Goal: Information Seeking & Learning: Learn about a topic

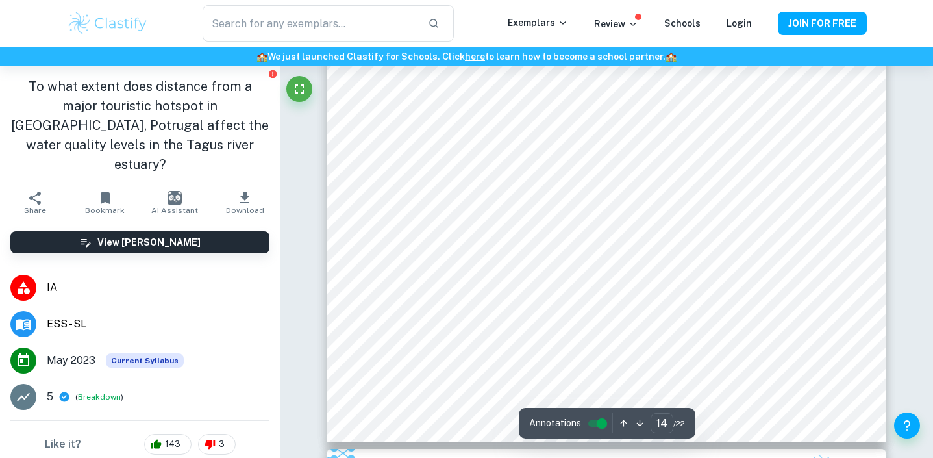
scroll to position [11067, 0]
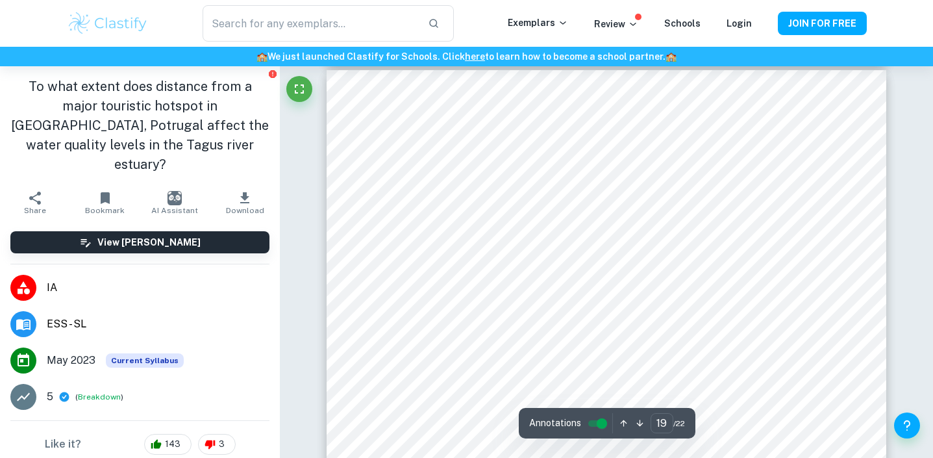
type input "18"
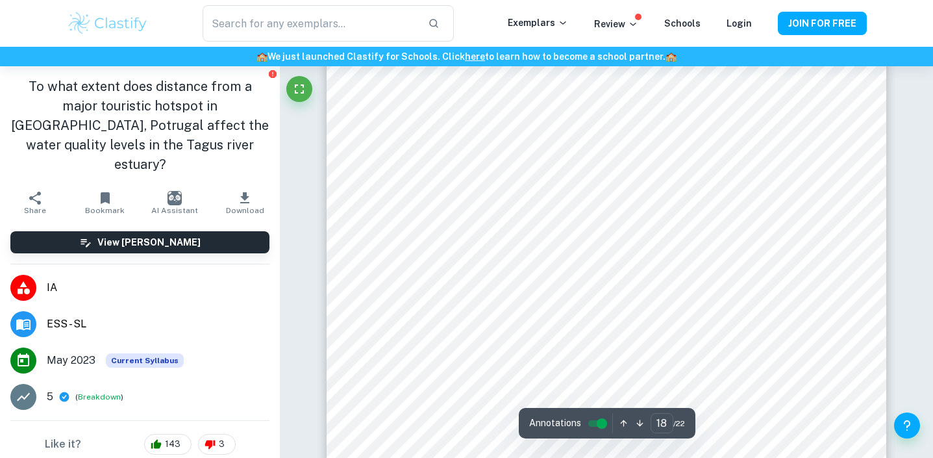
scroll to position [13984, 0]
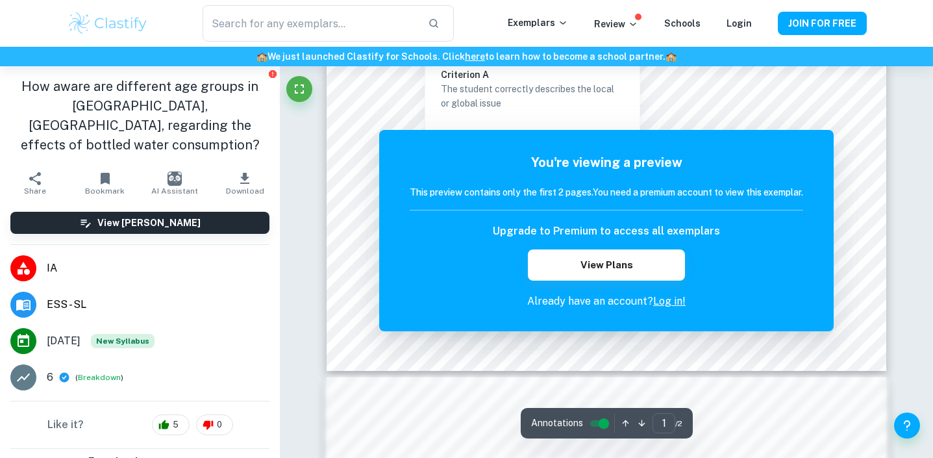
scroll to position [454, 0]
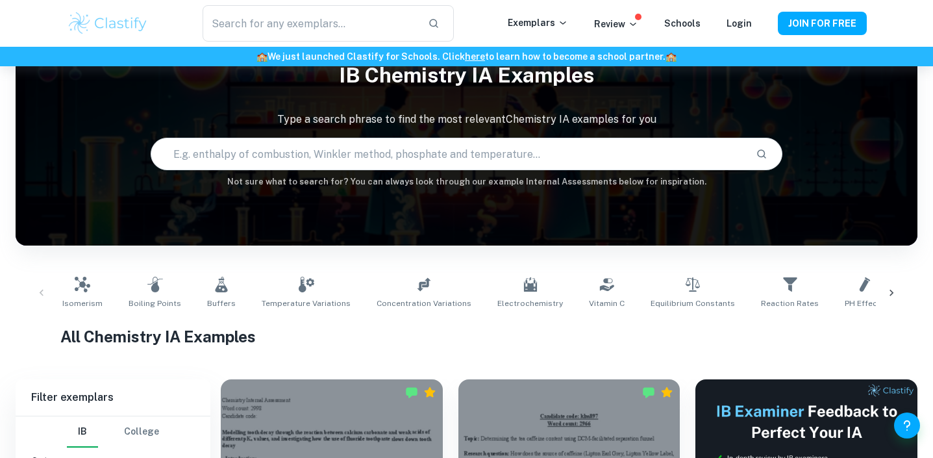
scroll to position [44, 0]
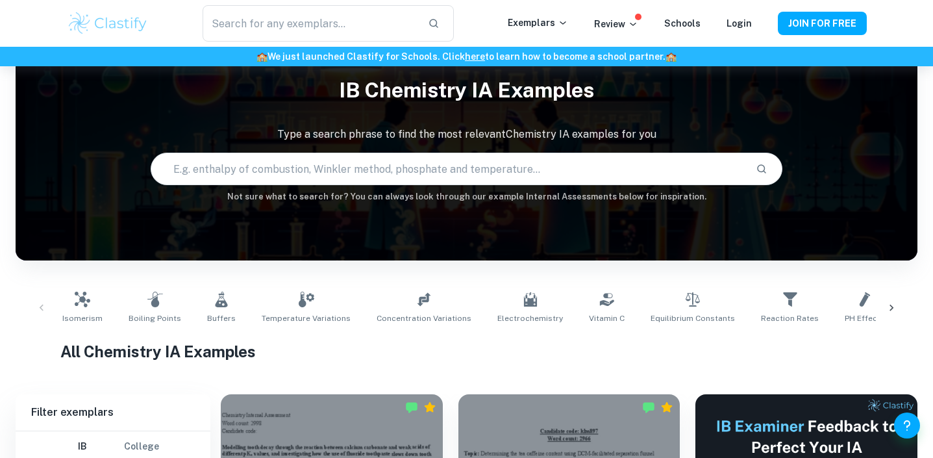
click at [386, 166] on input "text" at bounding box center [448, 169] width 594 height 36
paste input "concentration of nitrate ions"
type input "concentration of nitrate ions"
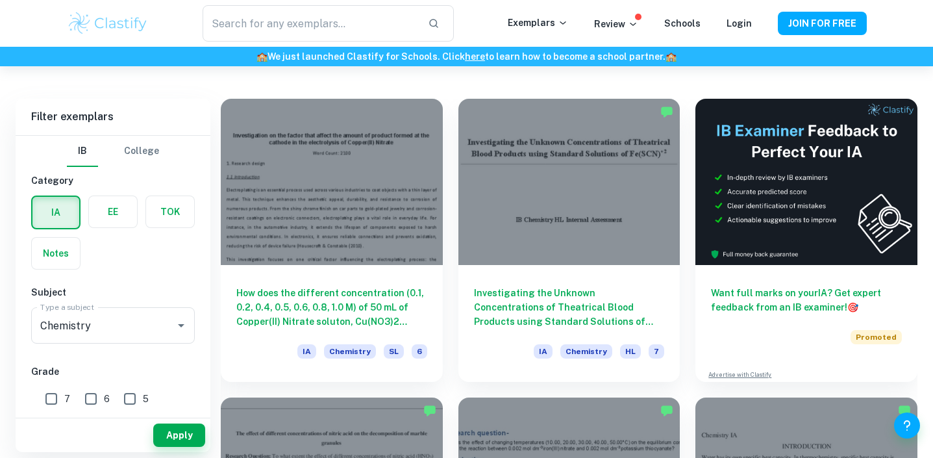
scroll to position [340, 0]
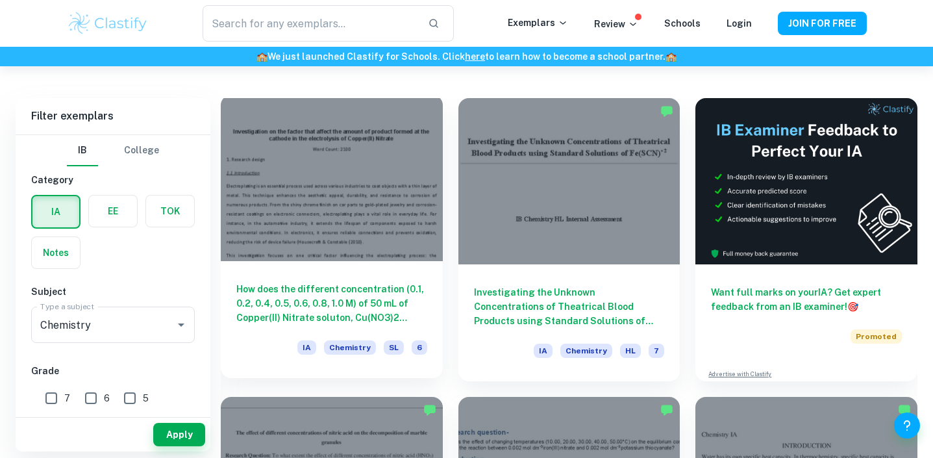
click at [325, 234] on div at bounding box center [332, 178] width 222 height 166
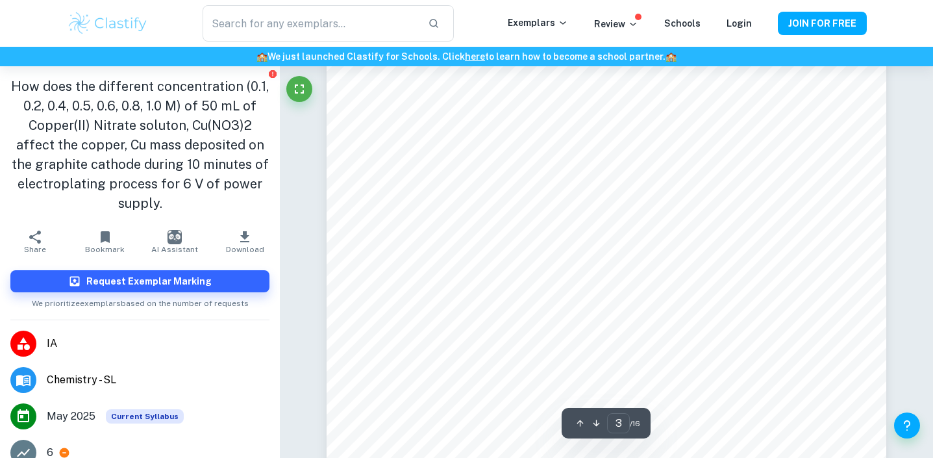
scroll to position [1827, 0]
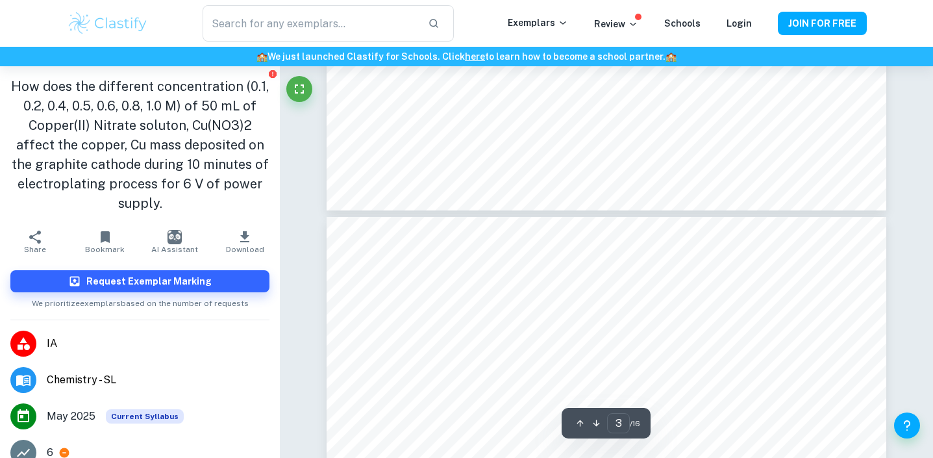
type input "4"
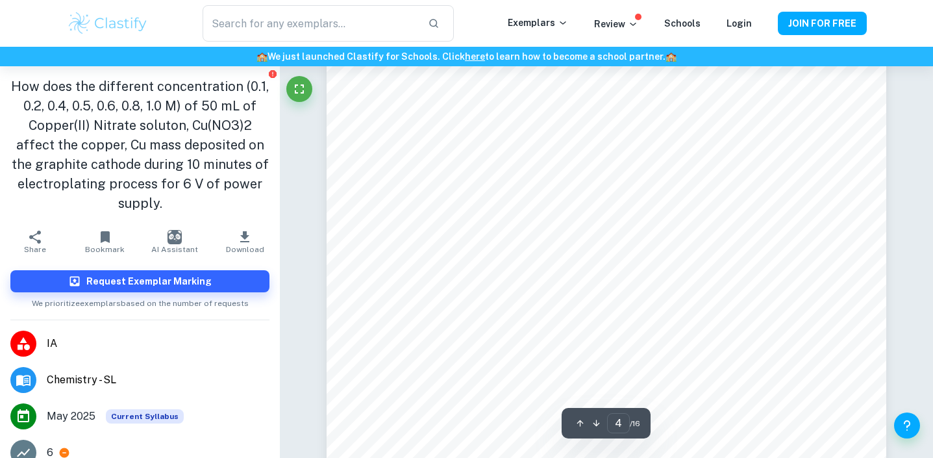
scroll to position [2804, 0]
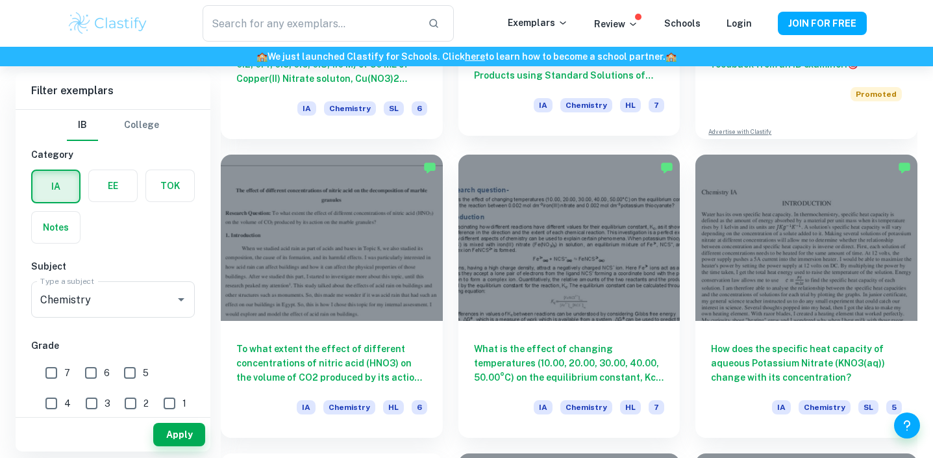
scroll to position [584, 0]
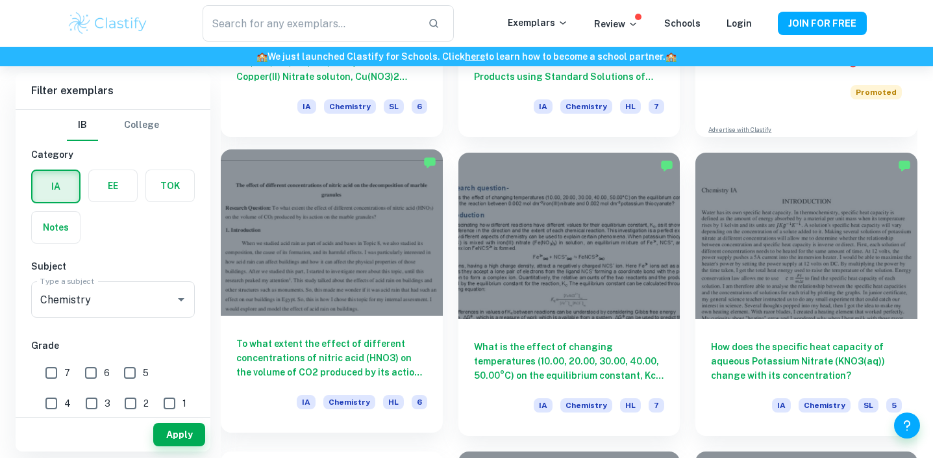
click at [290, 365] on h6 "To what extent the effect of different concentrations of nitric acid (HNO3) on …" at bounding box center [331, 357] width 191 height 43
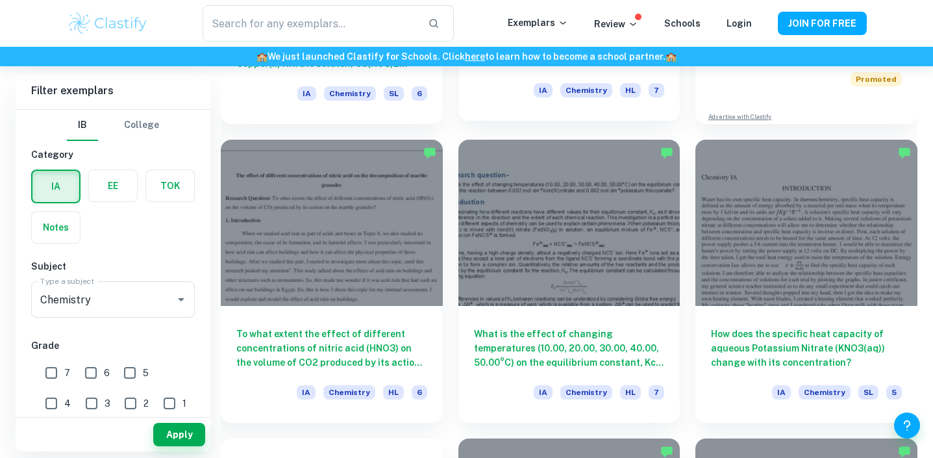
scroll to position [598, 0]
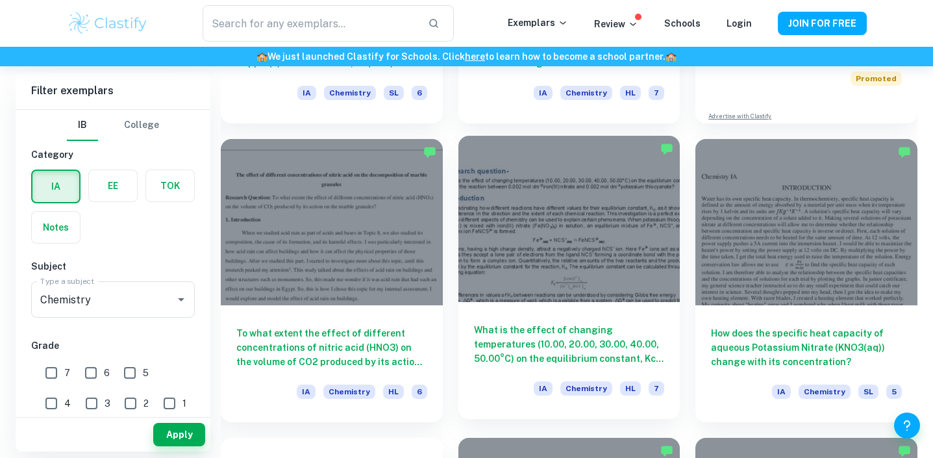
click at [489, 255] on div at bounding box center [570, 219] width 222 height 166
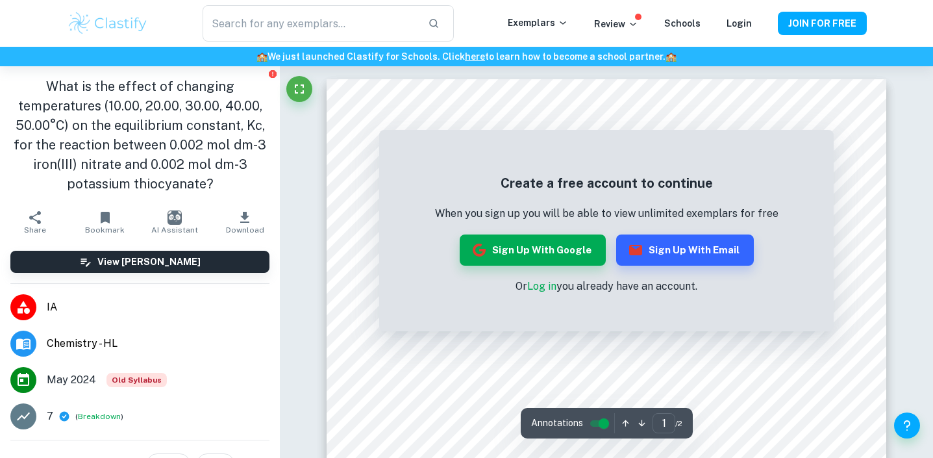
scroll to position [15, 0]
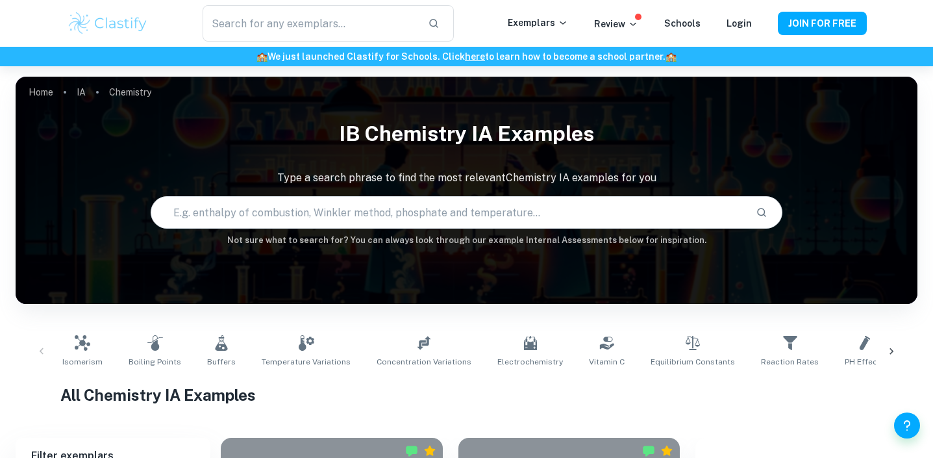
click at [315, 212] on input "text" at bounding box center [448, 212] width 594 height 36
type input "concentration of nitrate ions"
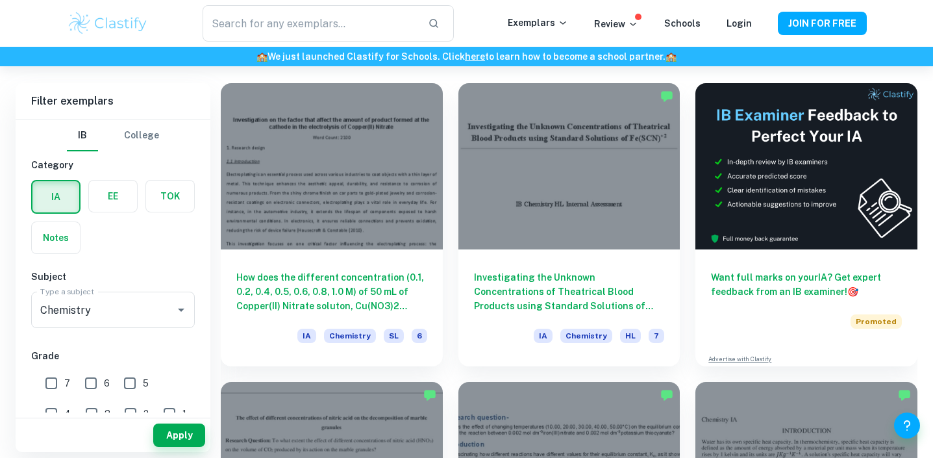
scroll to position [355, 0]
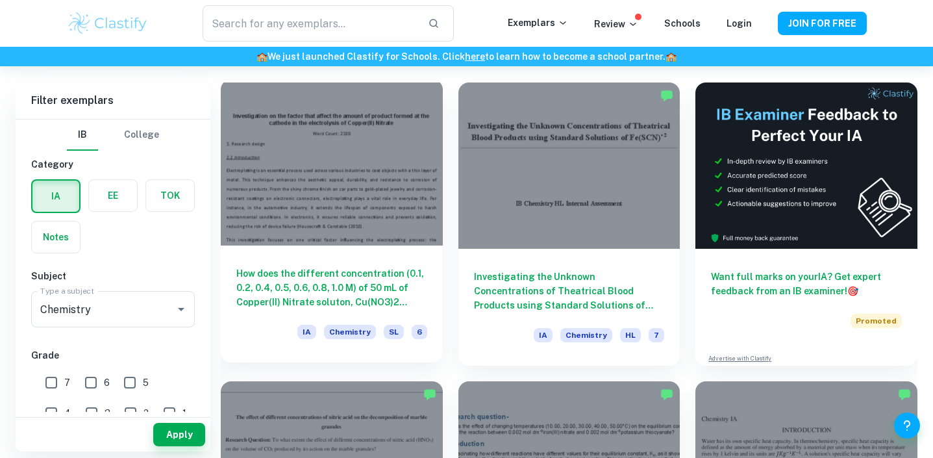
click at [312, 231] on div at bounding box center [332, 162] width 222 height 166
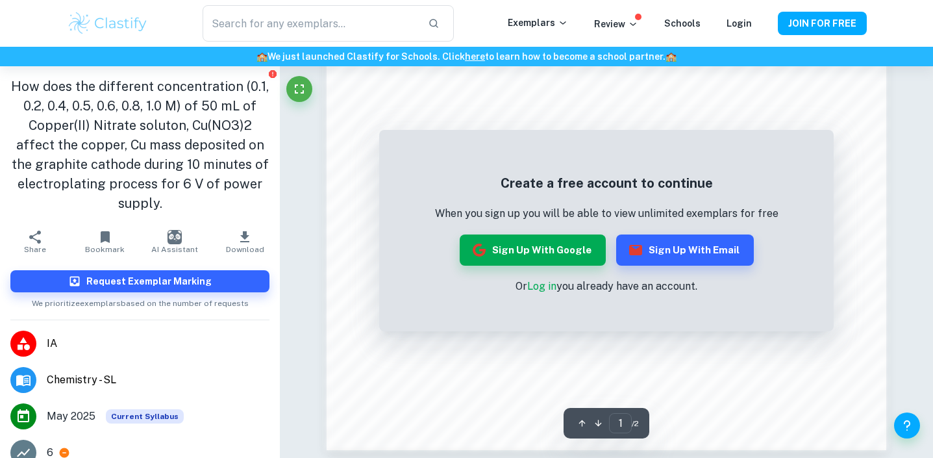
scroll to position [1301, 0]
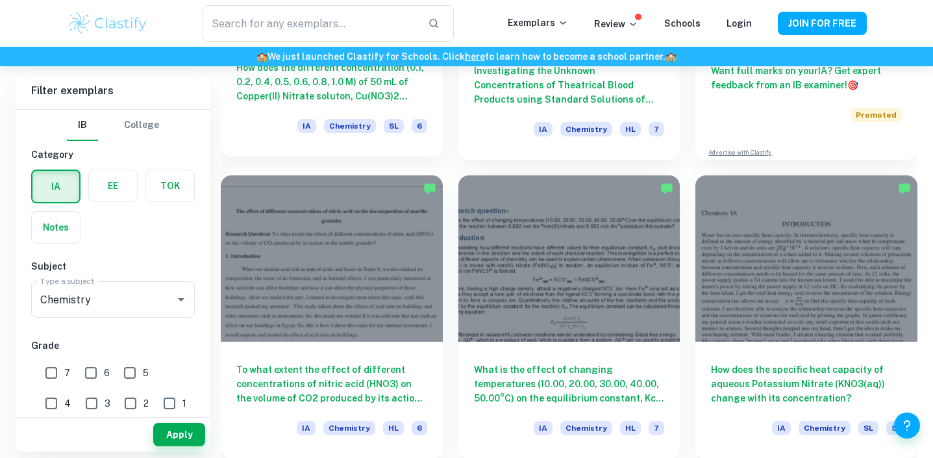
scroll to position [564, 0]
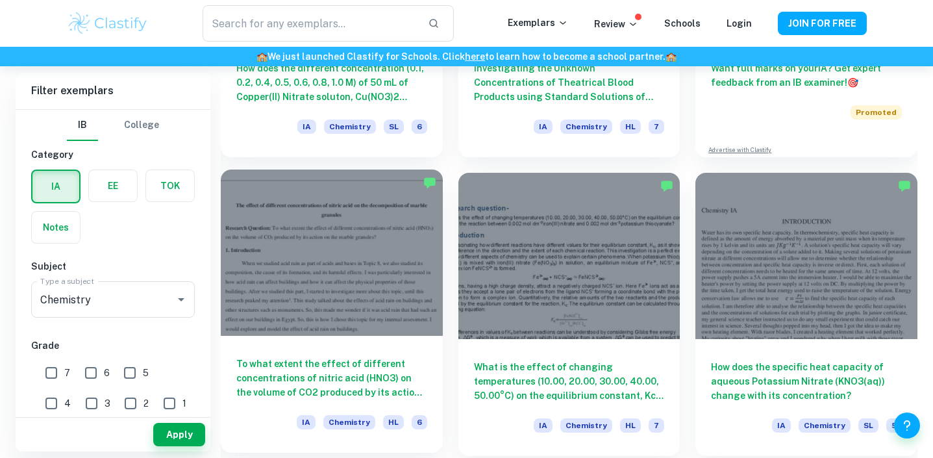
click at [331, 296] on div at bounding box center [332, 253] width 222 height 166
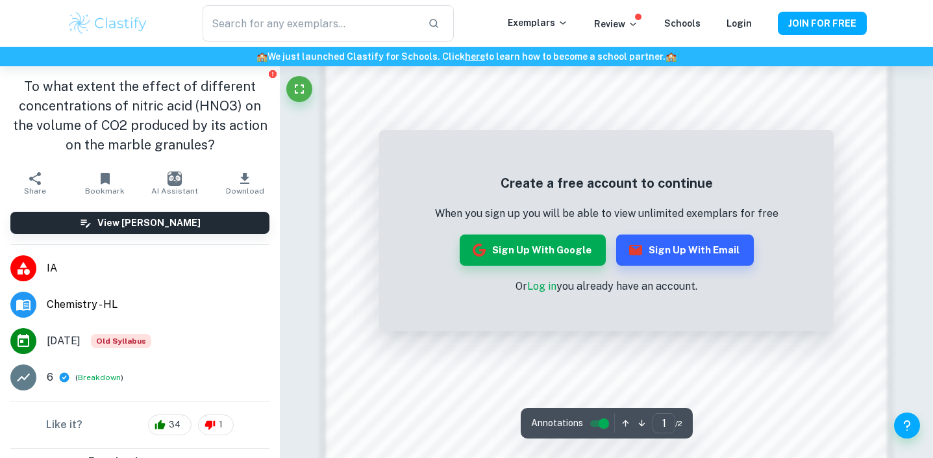
scroll to position [841, 0]
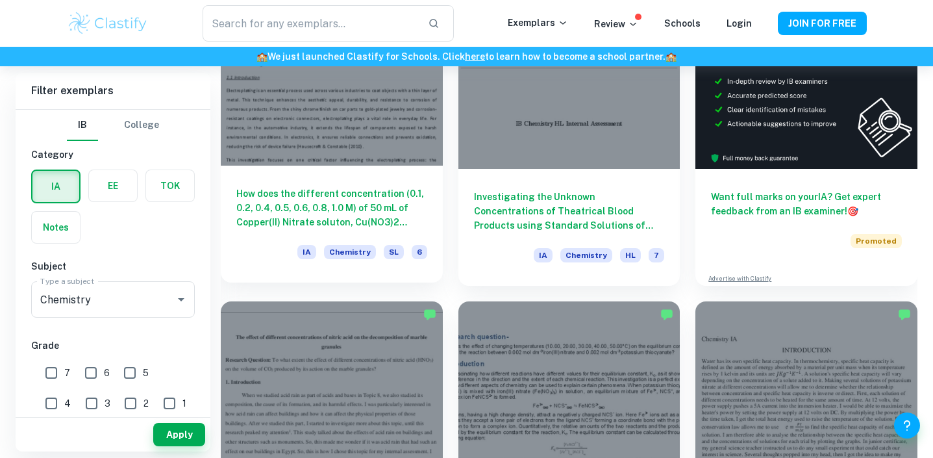
scroll to position [398, 0]
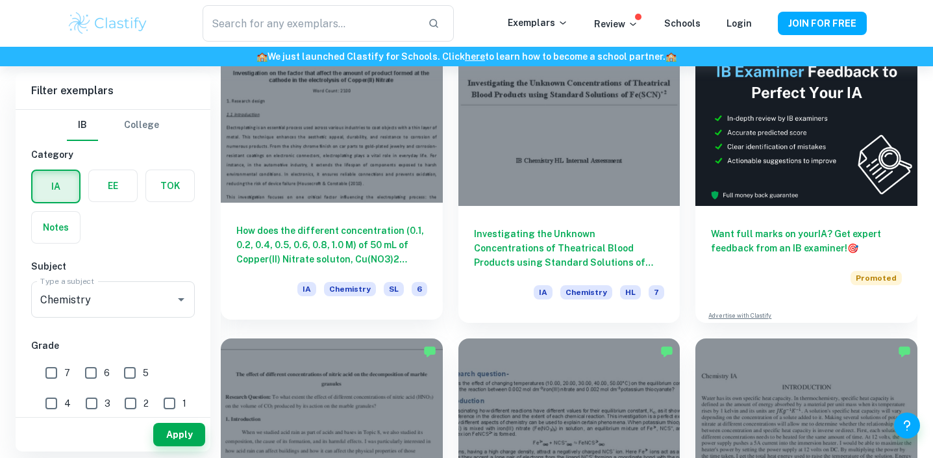
click at [401, 275] on div "How does the different concentration (0.1, 0.2, 0.4, 0.5, 0.6, 0.8, 1.0 M) of 5…" at bounding box center [332, 261] width 222 height 117
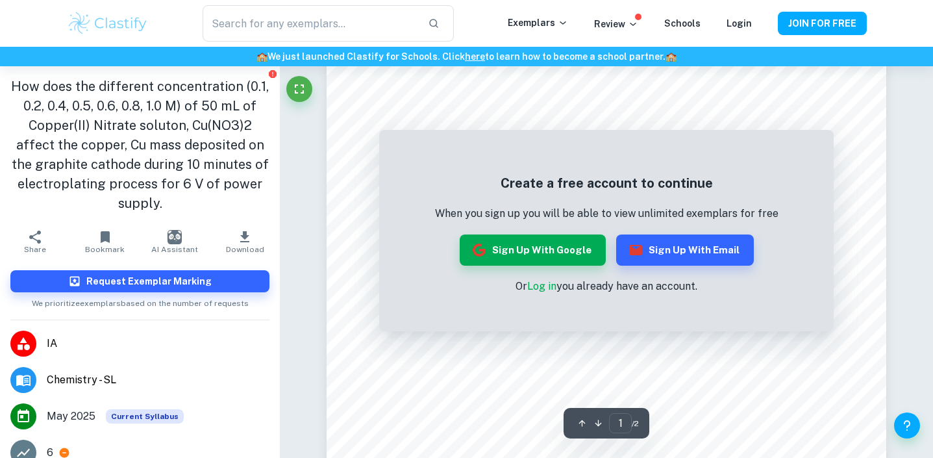
scroll to position [157, 0]
